Goal: Task Accomplishment & Management: Manage account settings

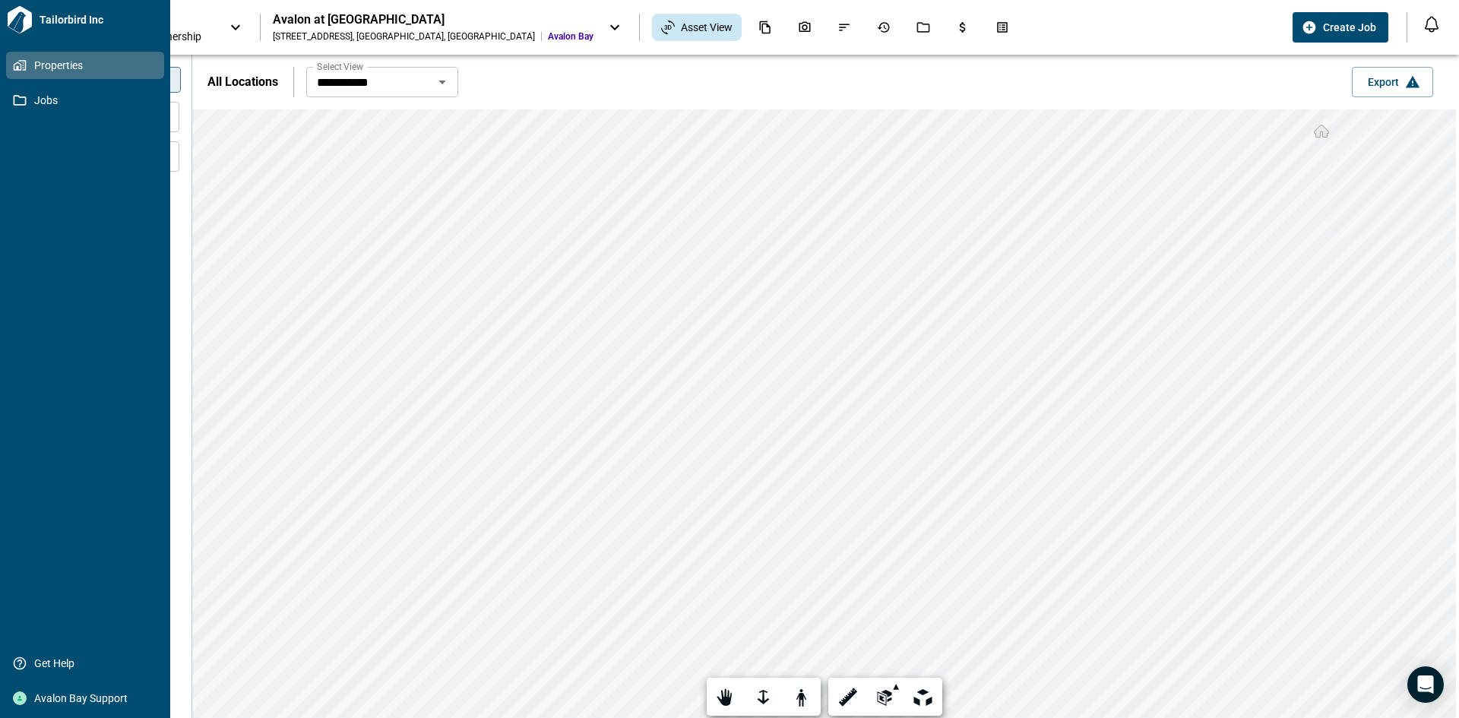
click at [15, 21] on icon at bounding box center [19, 19] width 27 height 27
click at [9, 698] on div "Avalon Bay Support" at bounding box center [85, 698] width 158 height 27
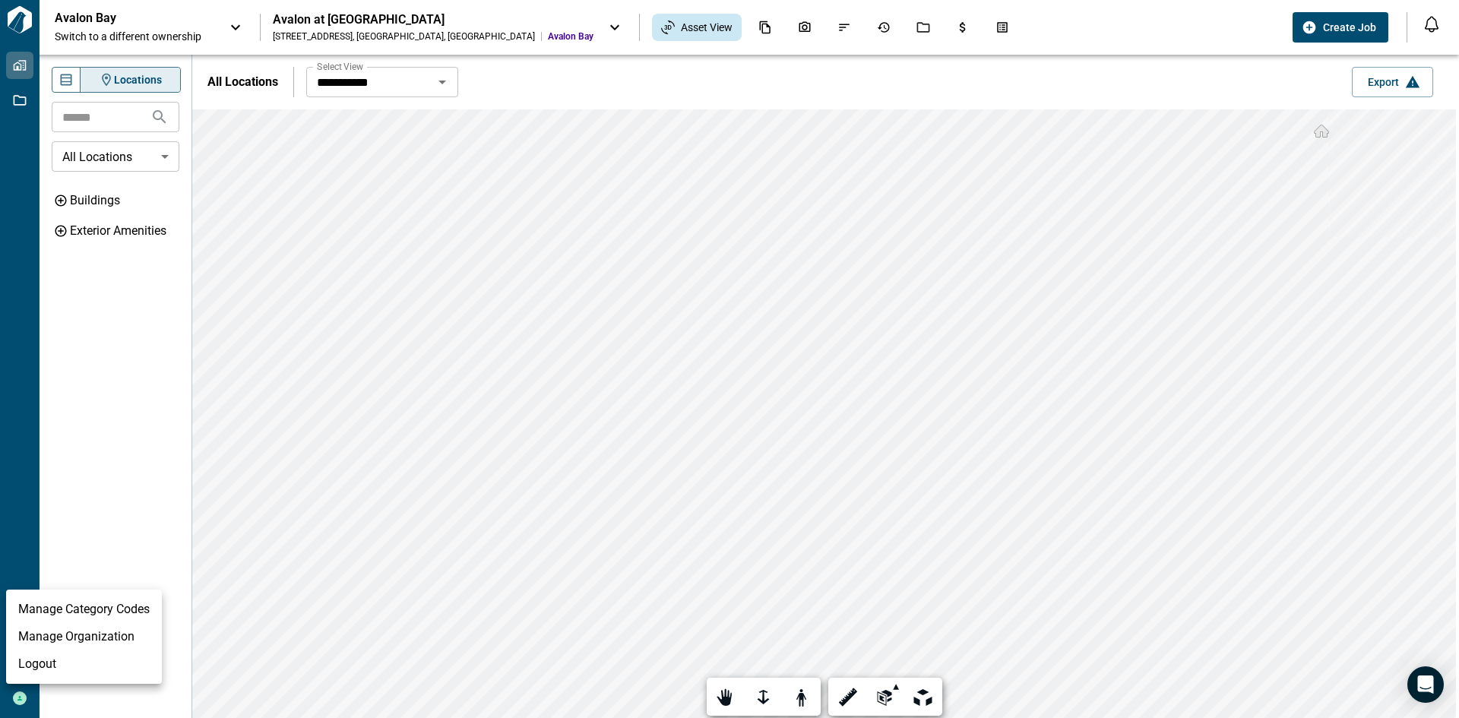
click at [36, 671] on li "Logout" at bounding box center [84, 663] width 156 height 27
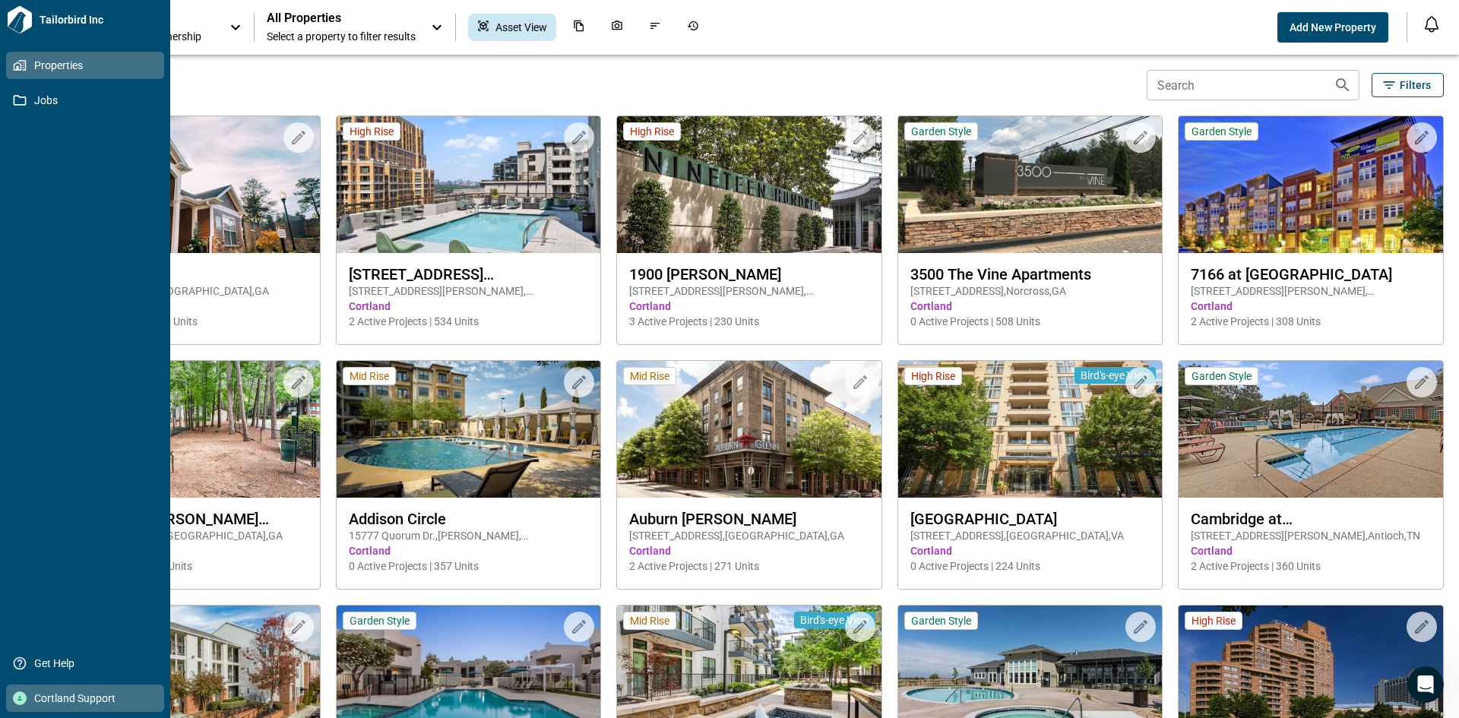
click at [43, 696] on span "Cortland Support" at bounding box center [88, 698] width 123 height 15
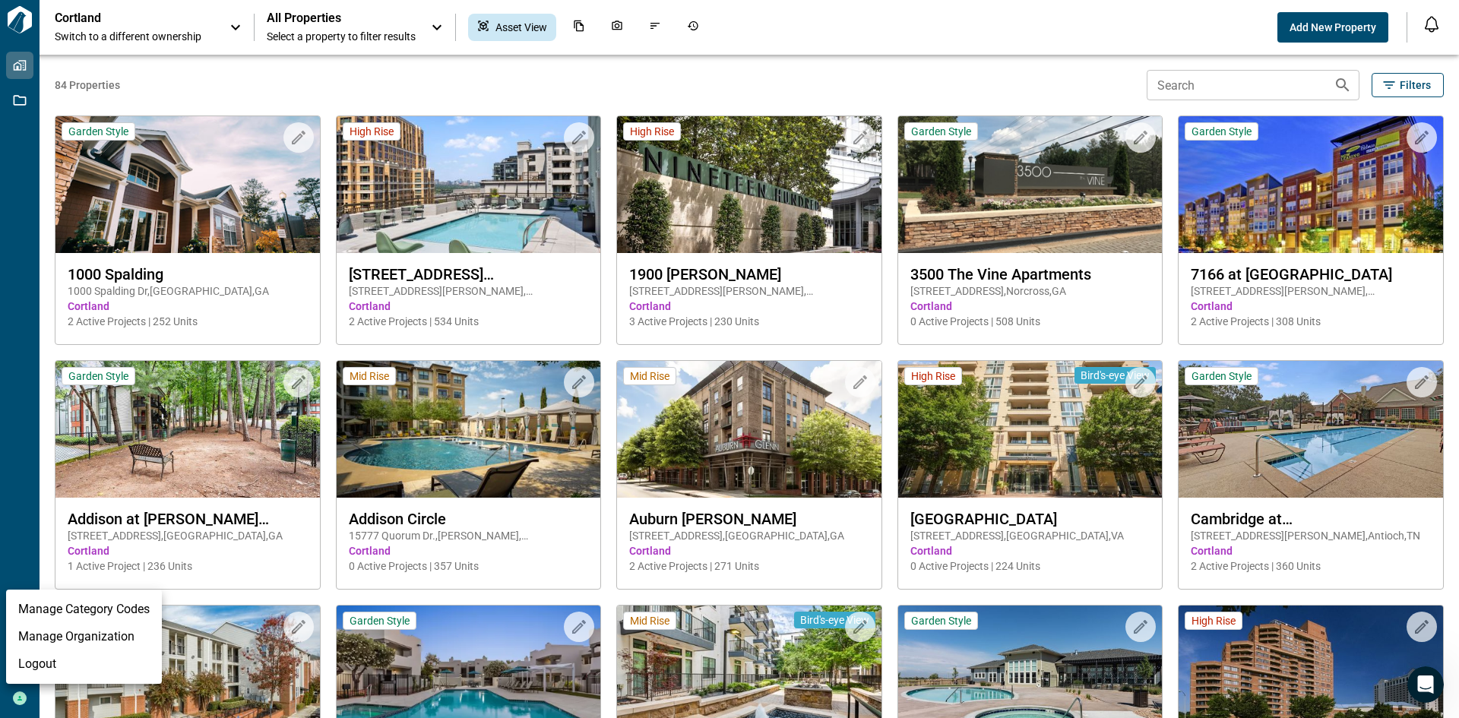
click at [93, 638] on li "Manage Organization" at bounding box center [84, 636] width 156 height 27
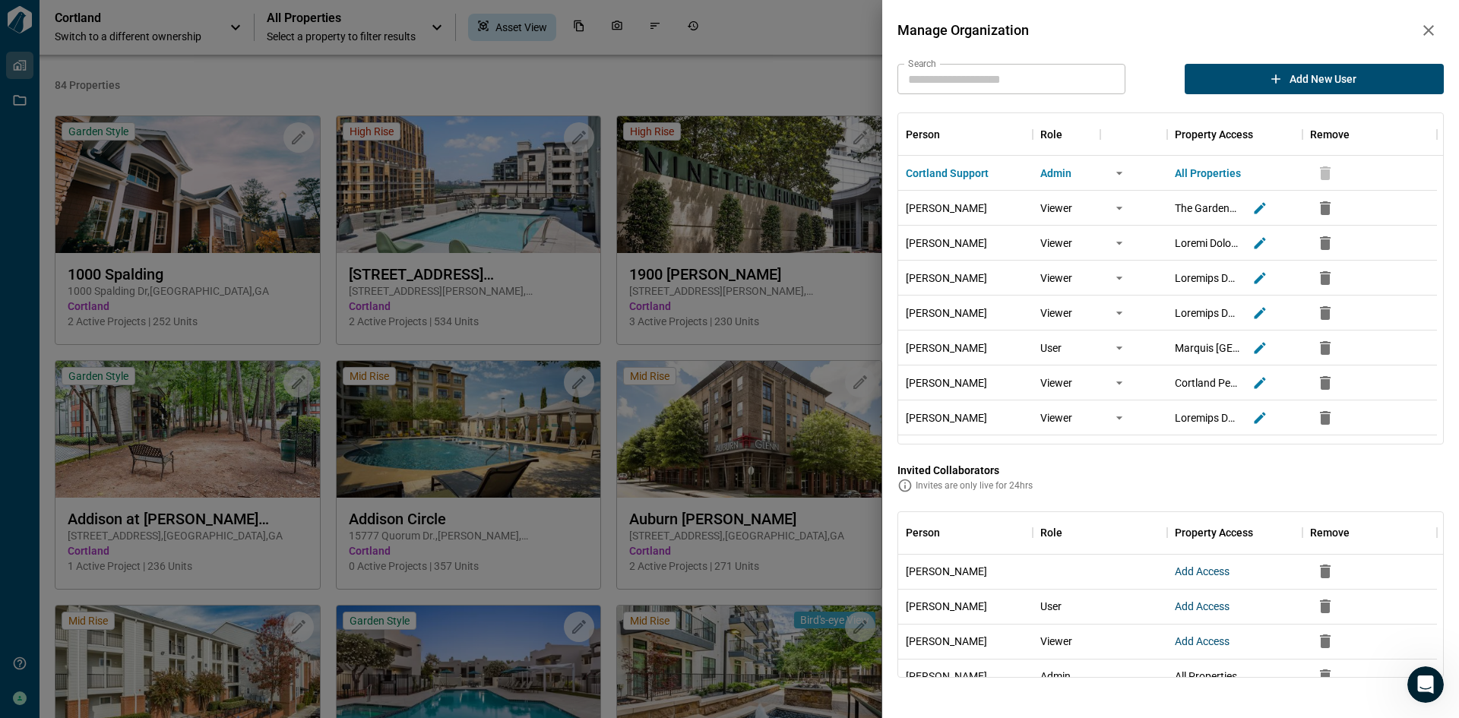
click at [1025, 84] on input "Search" at bounding box center [1011, 79] width 228 height 30
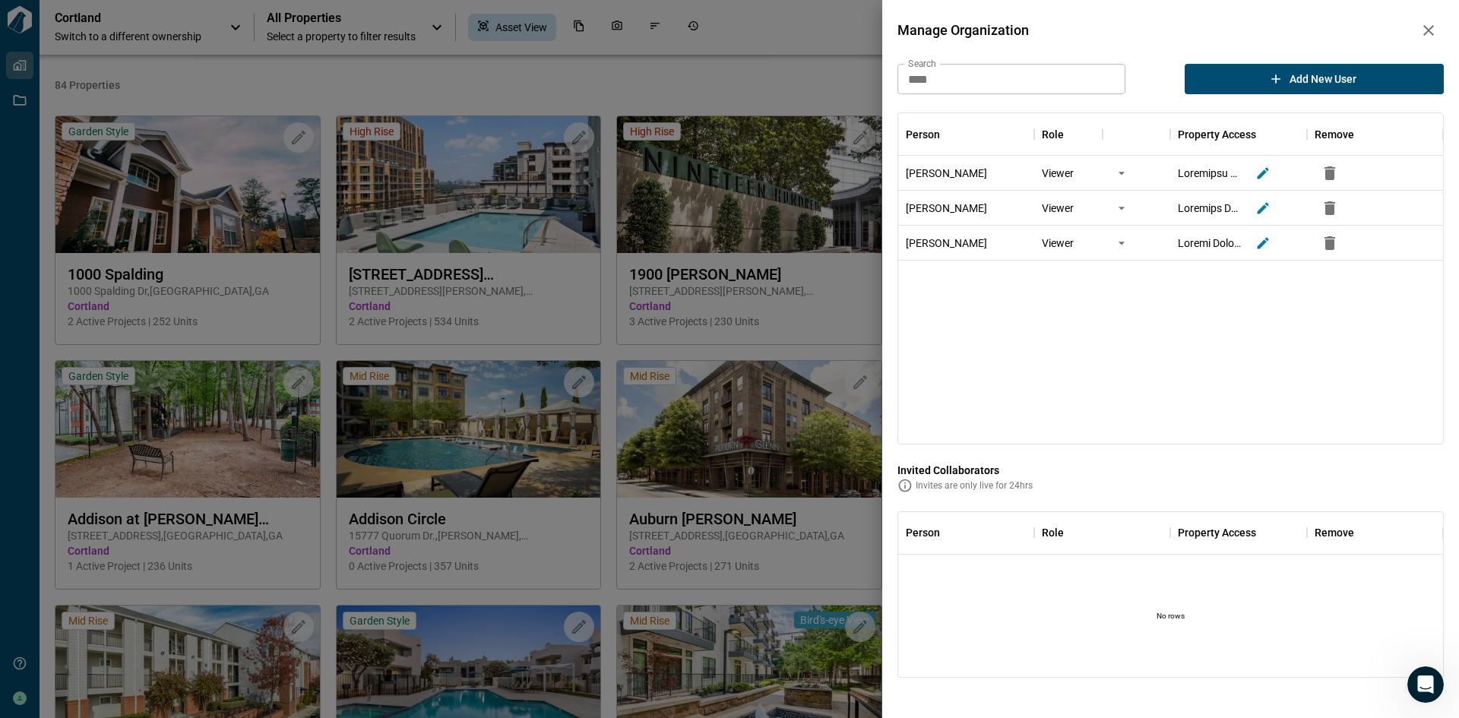
type input "****"
